Goal: Information Seeking & Learning: Learn about a topic

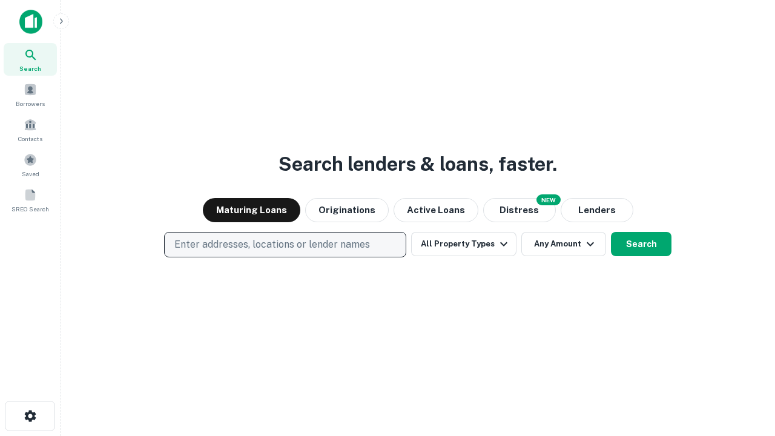
click at [284, 245] on p "Enter addresses, locations or lender names" at bounding box center [271, 244] width 195 height 15
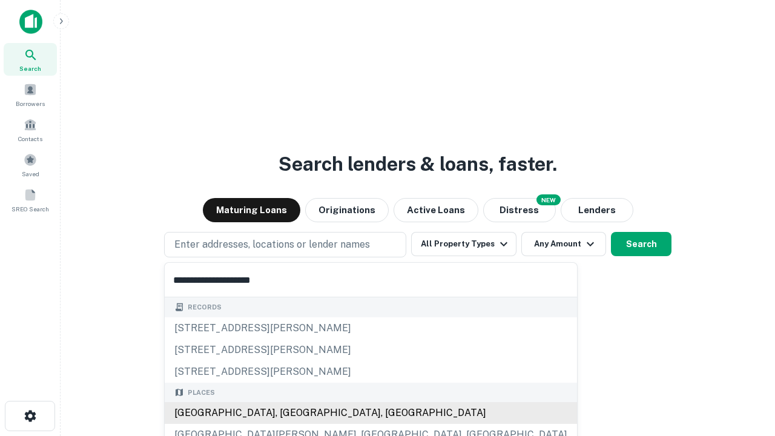
click at [289, 413] on div "[GEOGRAPHIC_DATA], [GEOGRAPHIC_DATA], [GEOGRAPHIC_DATA]" at bounding box center [371, 413] width 412 height 22
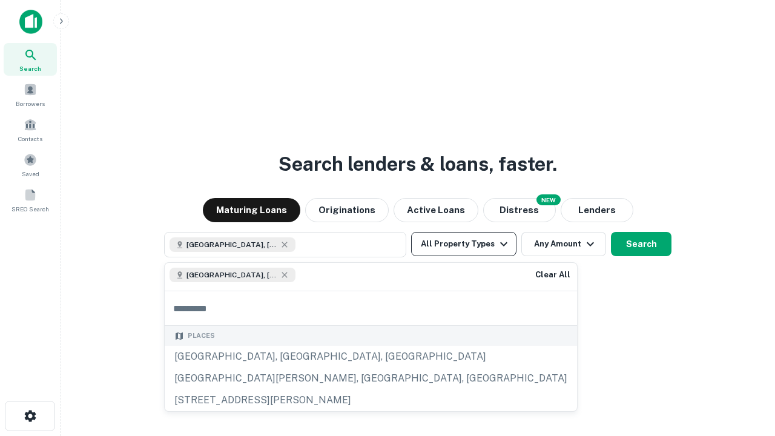
click at [464, 244] on button "All Property Types" at bounding box center [463, 244] width 105 height 24
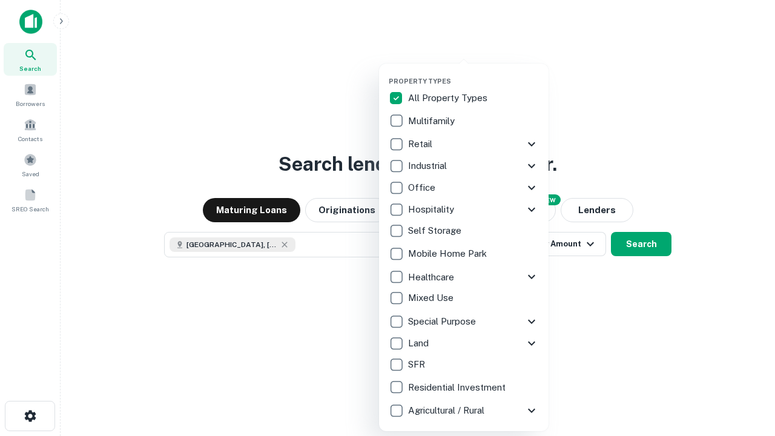
click at [473, 73] on button "button" at bounding box center [473, 73] width 169 height 1
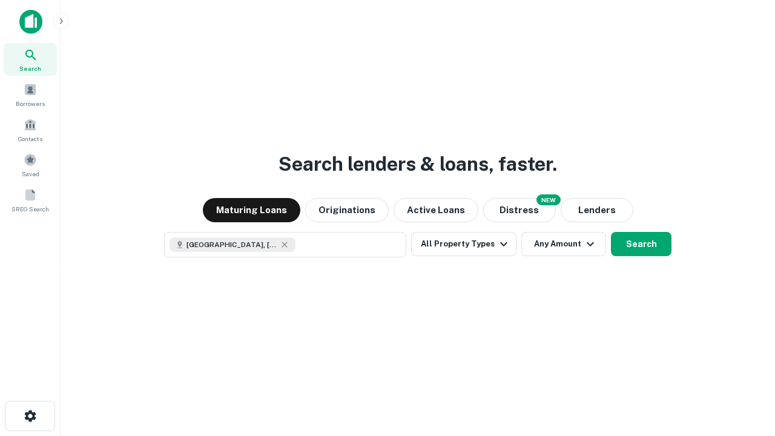
scroll to position [19, 0]
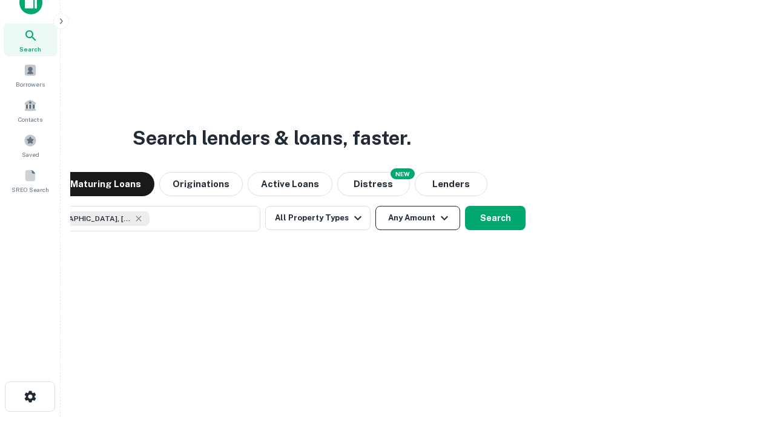
click at [375, 206] on button "Any Amount" at bounding box center [417, 218] width 85 height 24
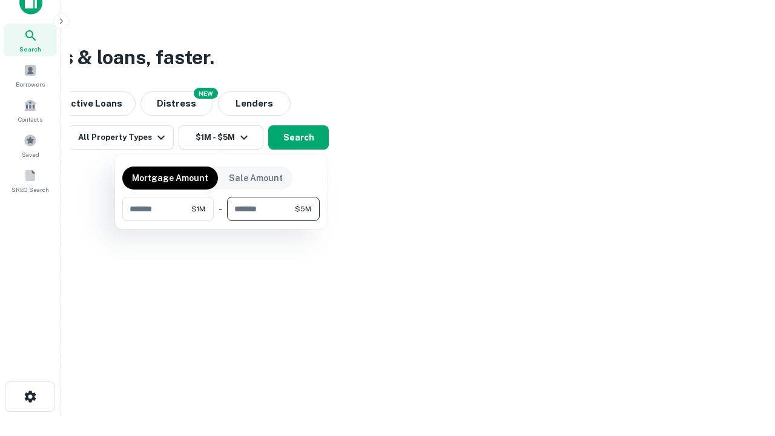
type input "*******"
click at [221, 221] on button "button" at bounding box center [220, 221] width 197 height 1
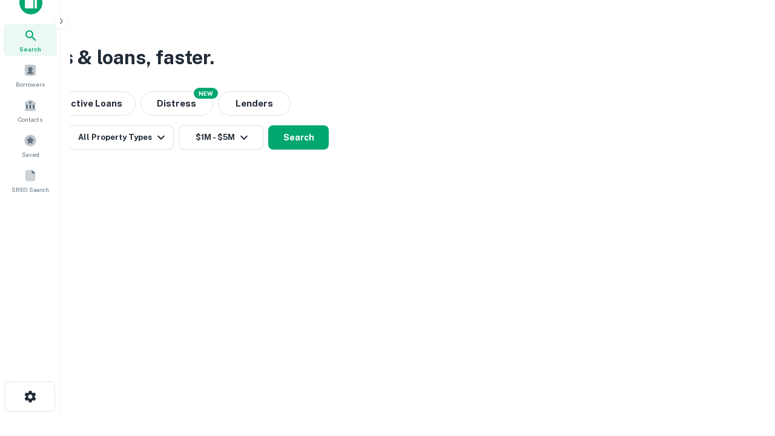
scroll to position [19, 0]
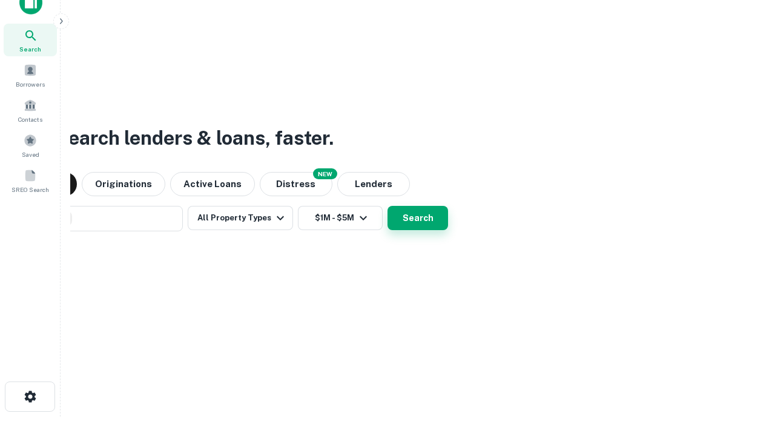
click at [387, 206] on button "Search" at bounding box center [417, 218] width 61 height 24
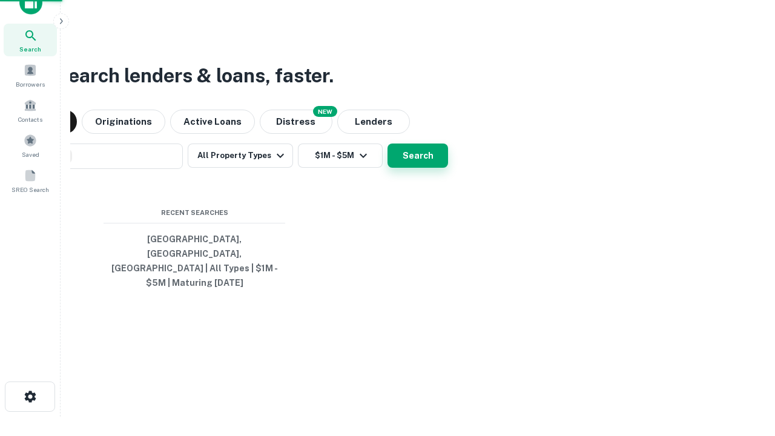
scroll to position [39, 343]
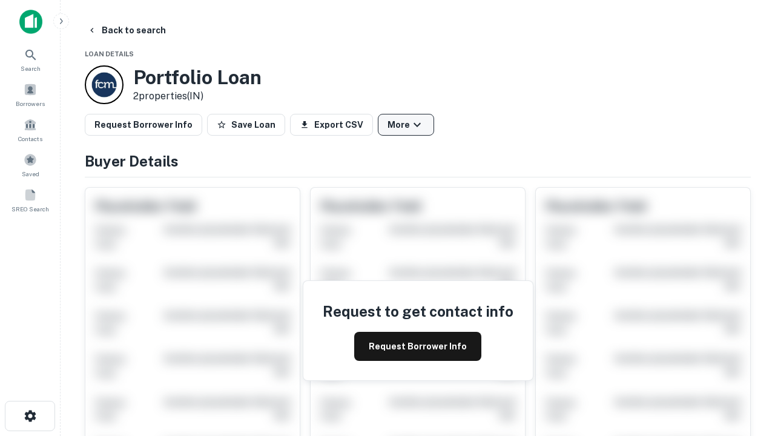
click at [406, 125] on button "More" at bounding box center [406, 125] width 56 height 22
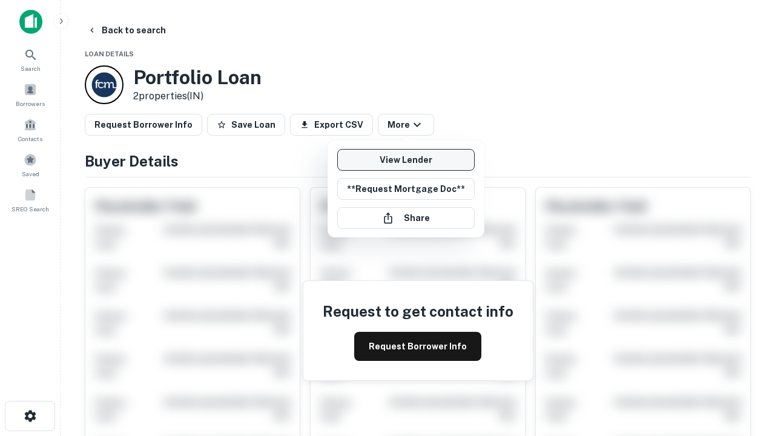
click at [406, 160] on link "View Lender" at bounding box center [405, 160] width 137 height 22
